Goal: Task Accomplishment & Management: Manage account settings

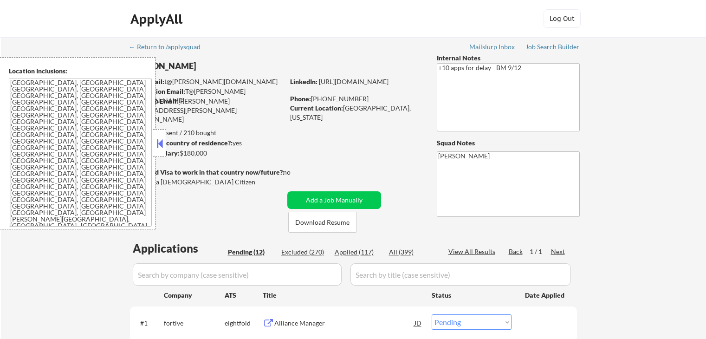
select select ""pending""
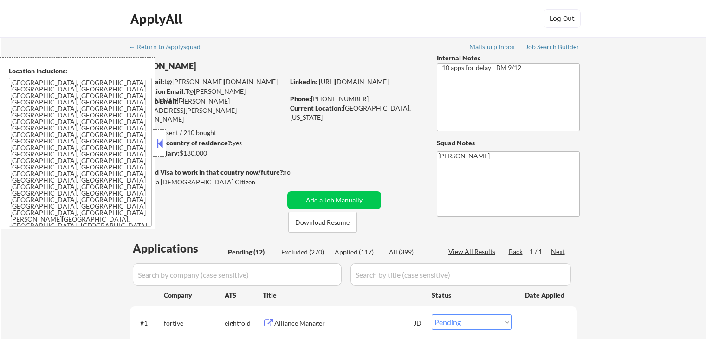
select select ""pending""
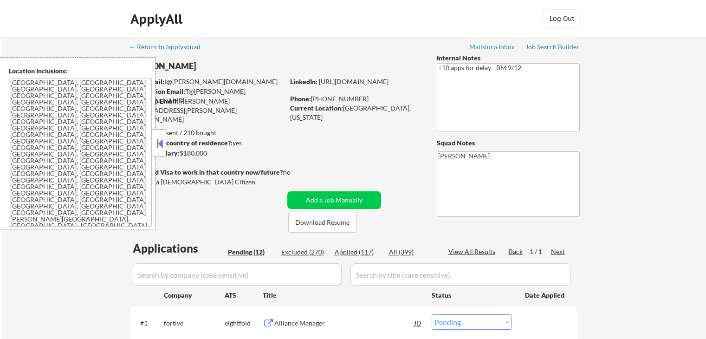
select select ""pending""
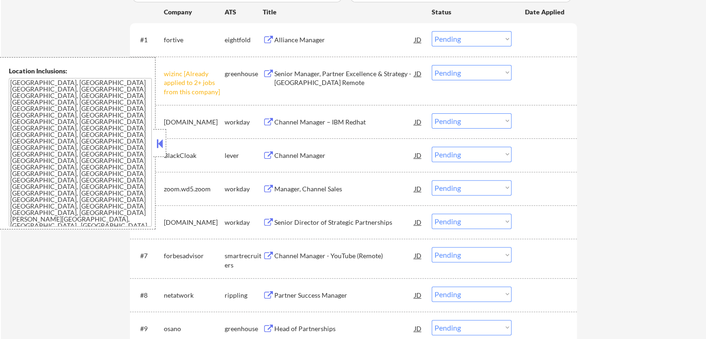
scroll to position [232, 0]
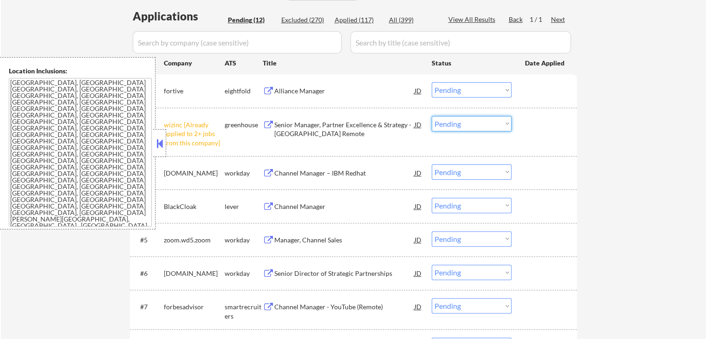
click at [462, 123] on select "Choose an option... Pending Applied Excluded (Questions) Excluded (Expired) Exc…" at bounding box center [471, 123] width 80 height 15
click at [431, 116] on select "Choose an option... Pending Applied Excluded (Questions) Excluded (Expired) Exc…" at bounding box center [471, 123] width 80 height 15
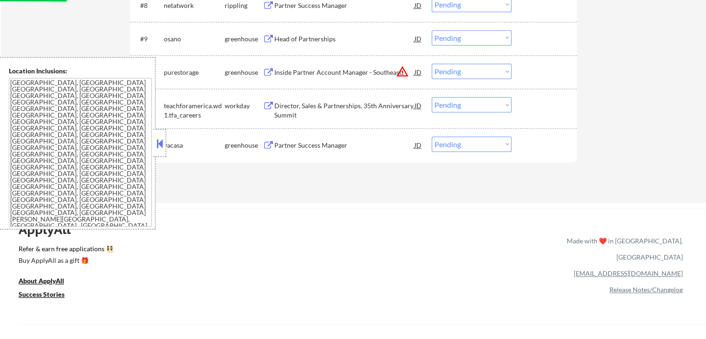
scroll to position [557, 0]
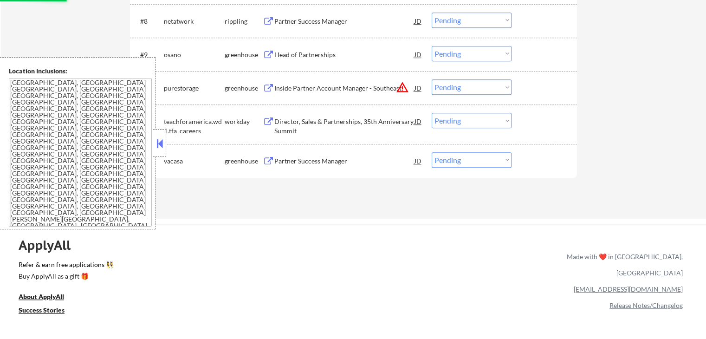
select select ""pending""
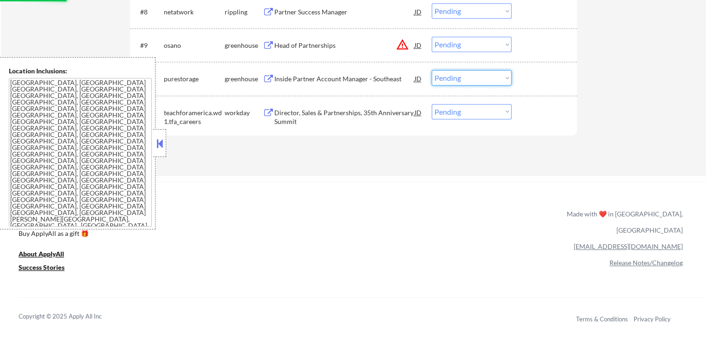
click at [471, 85] on select "Choose an option... Pending Applied Excluded (Questions) Excluded (Expired) Exc…" at bounding box center [471, 77] width 80 height 15
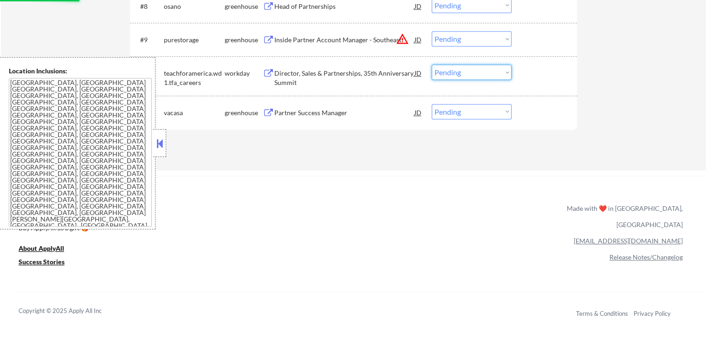
click at [483, 45] on select "Choose an option... Pending Applied Excluded (Questions) Excluded (Expired) Exc…" at bounding box center [471, 38] width 80 height 15
click at [431, 31] on select "Choose an option... Pending Applied Excluded (Questions) Excluded (Expired) Exc…" at bounding box center [471, 38] width 80 height 15
click at [448, 205] on div "ApplyAll Refer & earn free applications 👯‍♀️ Buy ApplyAll as a gift 🎁 About App…" at bounding box center [353, 255] width 706 height 147
select select ""pending""
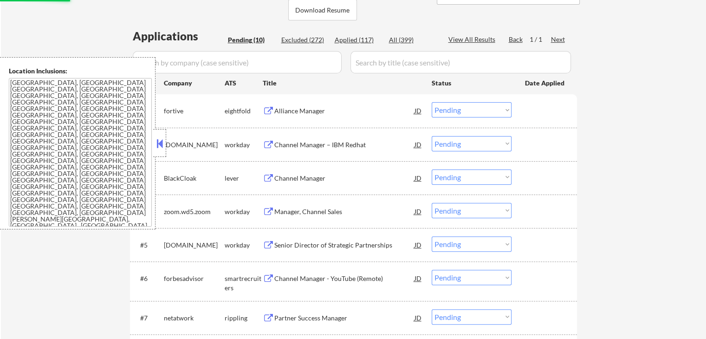
scroll to position [186, 0]
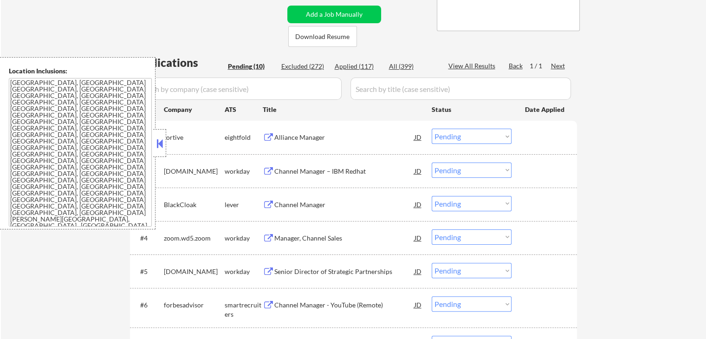
click at [592, 166] on div "← Return to /applysquad Mailslurp Inbox Job Search Builder [PERSON_NAME] User E…" at bounding box center [353, 180] width 705 height 657
click at [268, 135] on button at bounding box center [269, 137] width 12 height 9
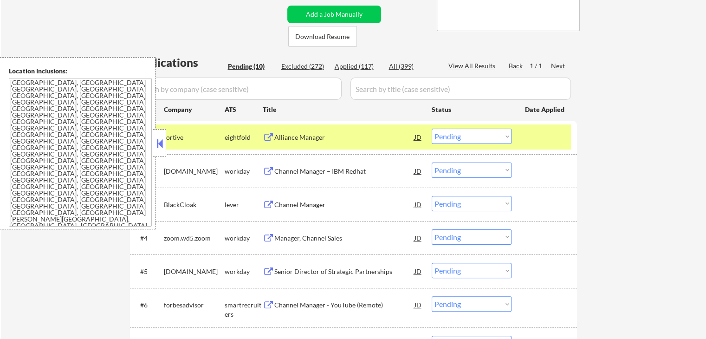
click at [466, 141] on select "Choose an option... Pending Applied Excluded (Questions) Excluded (Expired) Exc…" at bounding box center [471, 136] width 80 height 15
click at [431, 129] on select "Choose an option... Pending Applied Excluded (Questions) Excluded (Expired) Exc…" at bounding box center [471, 136] width 80 height 15
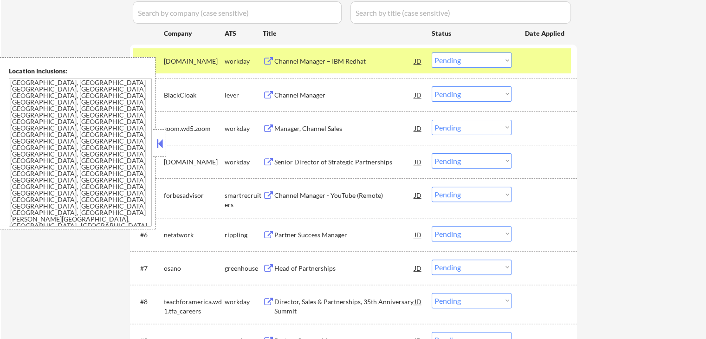
scroll to position [278, 0]
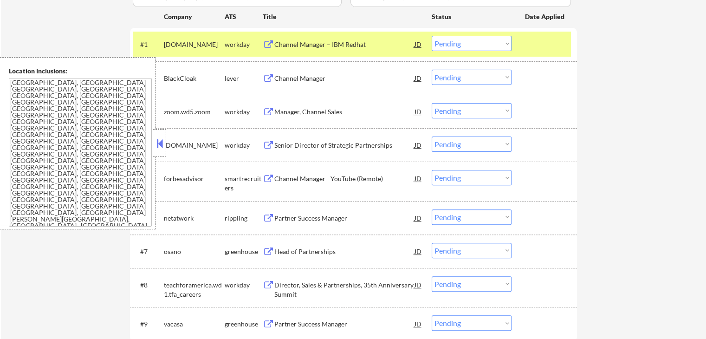
click at [270, 41] on button at bounding box center [269, 44] width 12 height 9
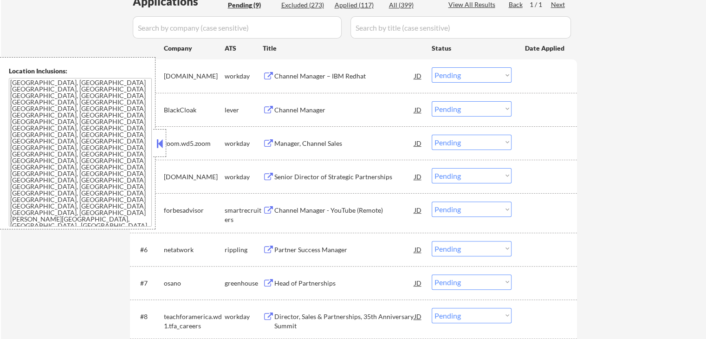
scroll to position [232, 0]
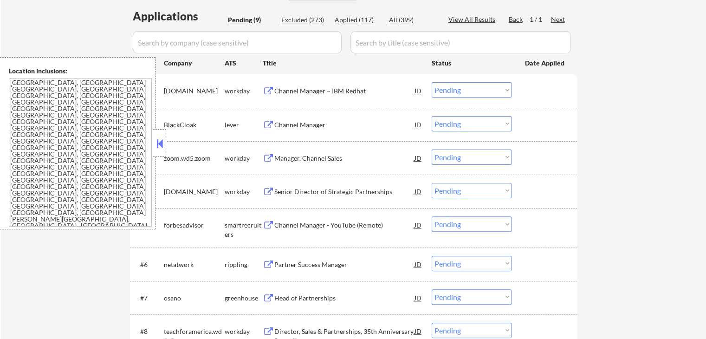
click at [473, 84] on select "Choose an option... Pending Applied Excluded (Questions) Excluded (Expired) Exc…" at bounding box center [471, 89] width 80 height 15
click at [431, 82] on select "Choose an option... Pending Applied Excluded (Questions) Excluded (Expired) Exc…" at bounding box center [471, 89] width 80 height 15
click at [267, 121] on button at bounding box center [269, 125] width 12 height 9
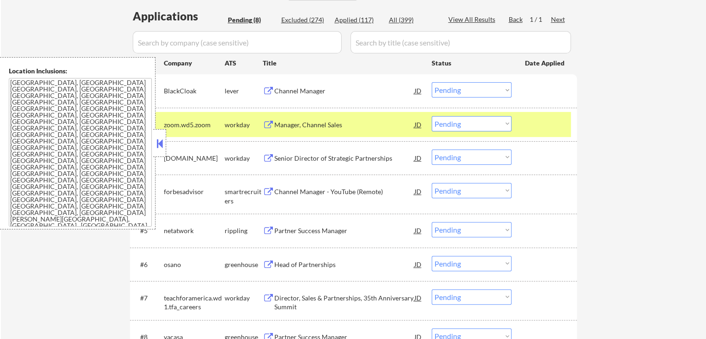
click at [475, 90] on select "Choose an option... Pending Applied Excluded (Questions) Excluded (Expired) Exc…" at bounding box center [471, 89] width 80 height 15
click at [431, 82] on select "Choose an option... Pending Applied Excluded (Questions) Excluded (Expired) Exc…" at bounding box center [471, 89] width 80 height 15
click at [265, 124] on button at bounding box center [269, 125] width 12 height 9
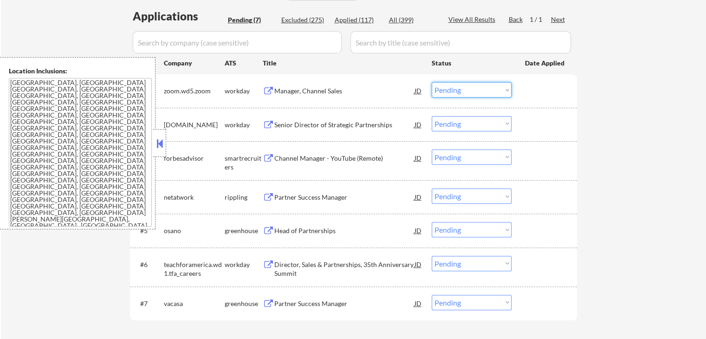
click at [475, 89] on select "Choose an option... Pending Applied Excluded (Questions) Excluded (Expired) Exc…" at bounding box center [471, 89] width 80 height 15
click at [431, 82] on select "Choose an option... Pending Applied Excluded (Questions) Excluded (Expired) Exc…" at bounding box center [471, 89] width 80 height 15
click at [268, 125] on button at bounding box center [269, 125] width 12 height 9
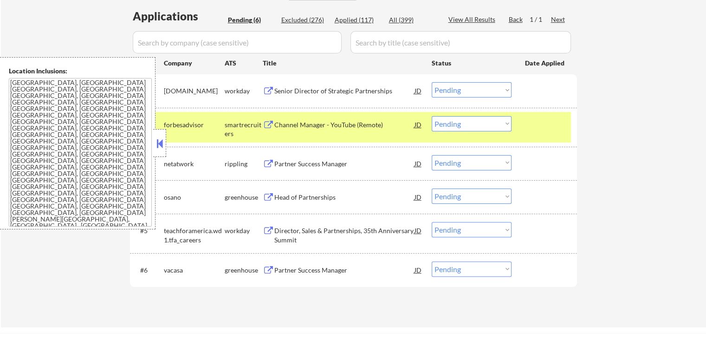
click at [475, 95] on select "Choose an option... Pending Applied Excluded (Questions) Excluded (Expired) Exc…" at bounding box center [471, 89] width 80 height 15
click at [431, 82] on select "Choose an option... Pending Applied Excluded (Questions) Excluded (Expired) Exc…" at bounding box center [471, 89] width 80 height 15
click at [270, 121] on button at bounding box center [269, 125] width 12 height 9
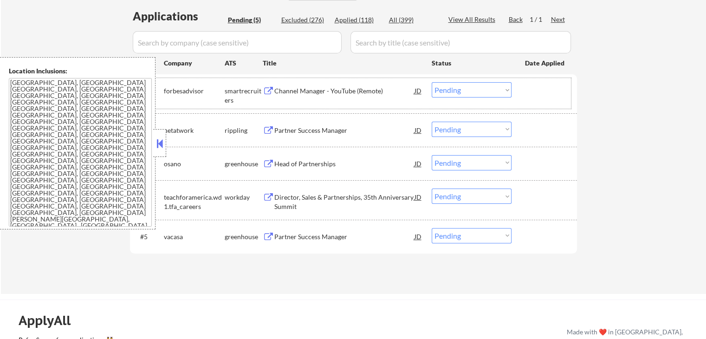
click at [453, 97] on div "#1 forbesadvisor smartrecruiters Channel Manager - YouTube (Remote) JD Choose a…" at bounding box center [352, 93] width 438 height 31
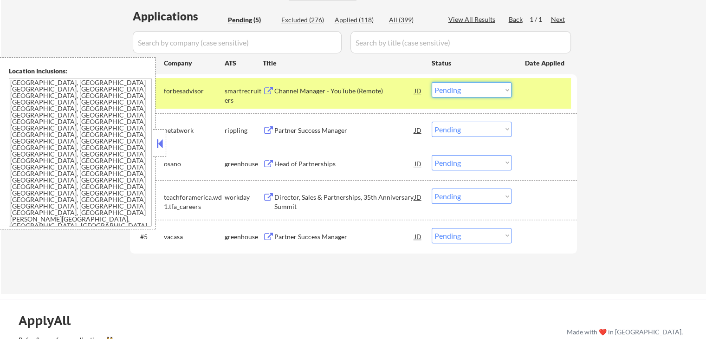
drag, startPoint x: 449, startPoint y: 88, endPoint x: 449, endPoint y: 95, distance: 7.0
click at [449, 88] on select "Choose an option... Pending Applied Excluded (Questions) Excluded (Expired) Exc…" at bounding box center [471, 89] width 80 height 15
click at [431, 82] on select "Choose an option... Pending Applied Excluded (Questions) Excluded (Expired) Exc…" at bounding box center [471, 89] width 80 height 15
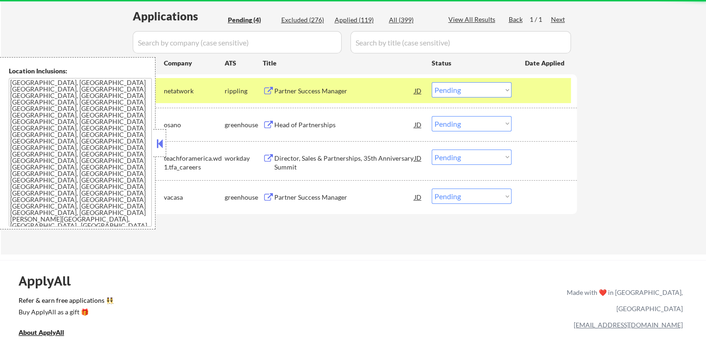
click at [265, 91] on button at bounding box center [269, 91] width 12 height 9
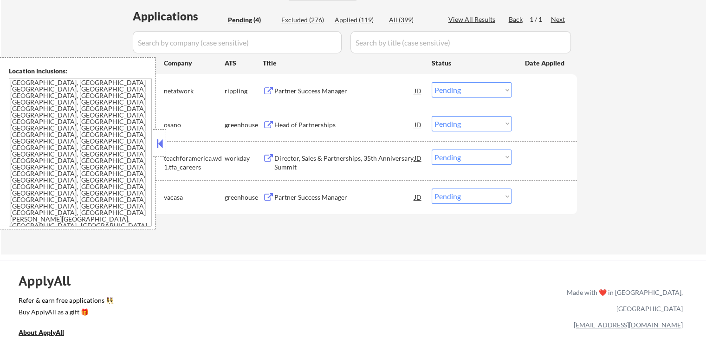
click at [476, 93] on select "Choose an option... Pending Applied Excluded (Questions) Excluded (Expired) Exc…" at bounding box center [471, 89] width 80 height 15
click at [431, 82] on select "Choose an option... Pending Applied Excluded (Questions) Excluded (Expired) Exc…" at bounding box center [471, 89] width 80 height 15
click at [264, 125] on button at bounding box center [269, 125] width 12 height 9
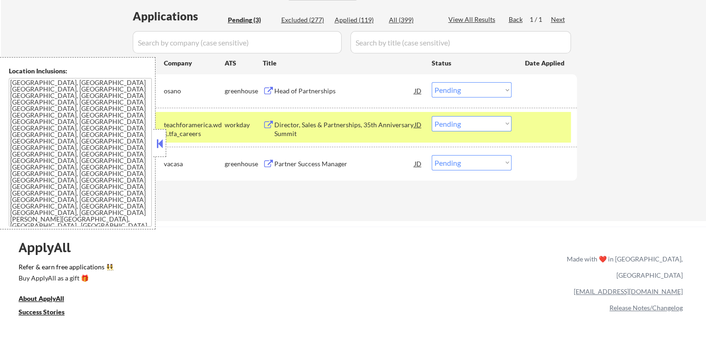
click at [473, 92] on select "Choose an option... Pending Applied Excluded (Questions) Excluded (Expired) Exc…" at bounding box center [471, 89] width 80 height 15
click at [431, 82] on select "Choose an option... Pending Applied Excluded (Questions) Excluded (Expired) Exc…" at bounding box center [471, 89] width 80 height 15
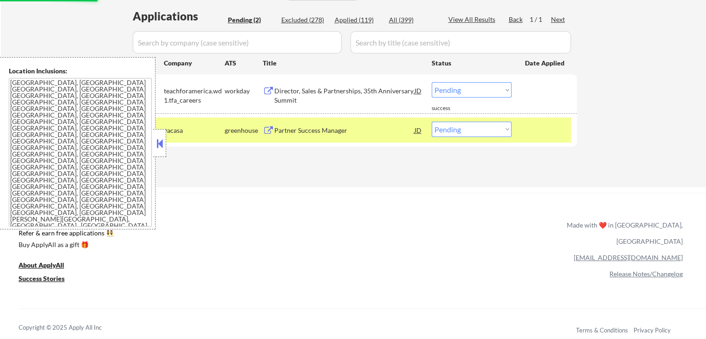
click at [268, 91] on button at bounding box center [269, 91] width 12 height 9
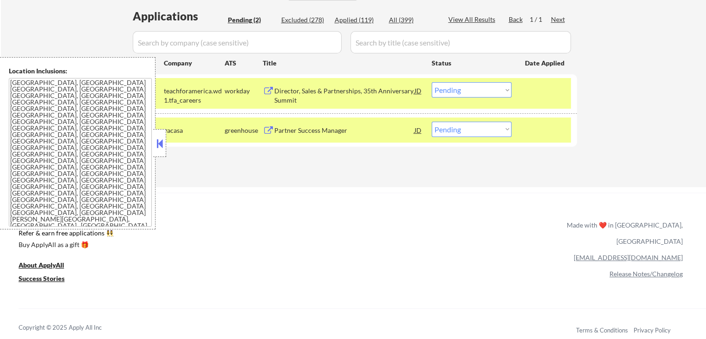
click at [472, 84] on select "Choose an option... Pending Applied Excluded (Questions) Excluded (Expired) Exc…" at bounding box center [471, 89] width 80 height 15
click at [431, 82] on select "Choose an option... Pending Applied Excluded (Questions) Excluded (Expired) Exc…" at bounding box center [471, 89] width 80 height 15
click at [272, 135] on div "Partner Success Manager [PERSON_NAME]" at bounding box center [343, 130] width 160 height 17
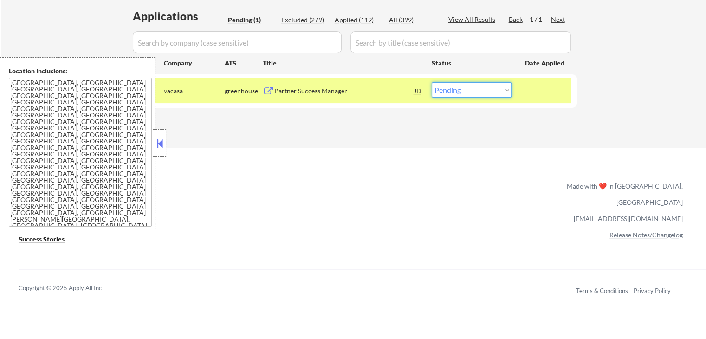
click at [464, 91] on select "Choose an option... Pending Applied Excluded (Questions) Excluded (Expired) Exc…" at bounding box center [471, 89] width 80 height 15
select select ""excluded__salary_""
click at [431, 82] on select "Choose an option... Pending Applied Excluded (Questions) Excluded (Expired) Exc…" at bounding box center [471, 89] width 80 height 15
